Goal: Check status: Verify the current state of an ongoing process or item

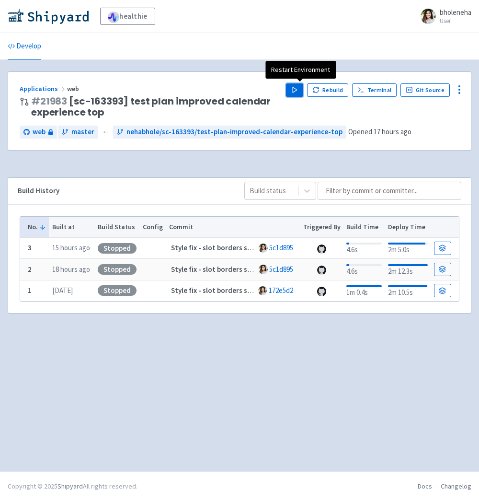
click at [297, 88] on icon "button" at bounding box center [294, 89] width 7 height 7
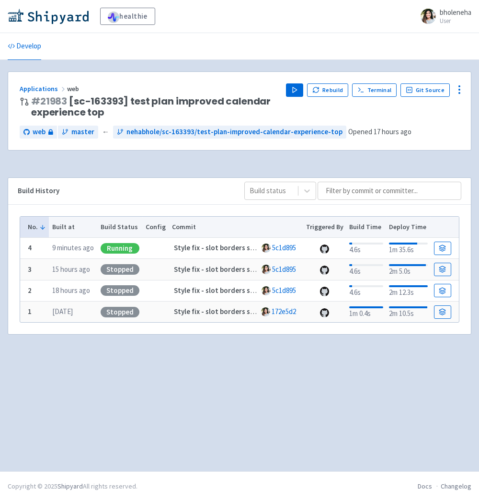
click at [155, 98] on span "# 21983 [sc-163393] test plan improved calendar experience top" at bounding box center [154, 107] width 247 height 22
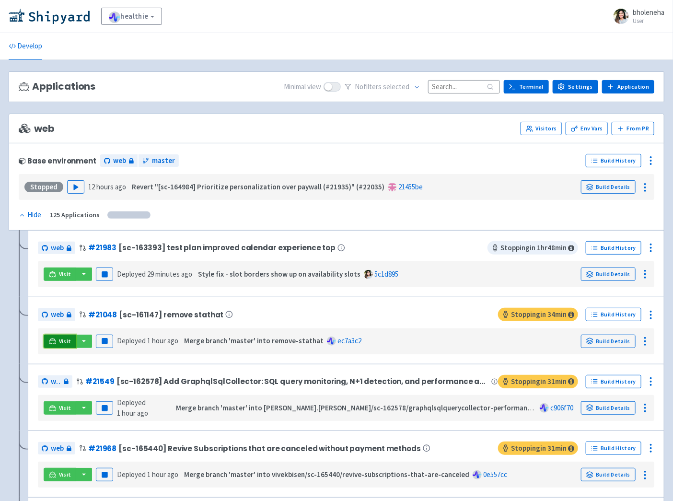
click at [47, 337] on link "Visit" at bounding box center [60, 341] width 33 height 13
